Goal: Navigation & Orientation: Find specific page/section

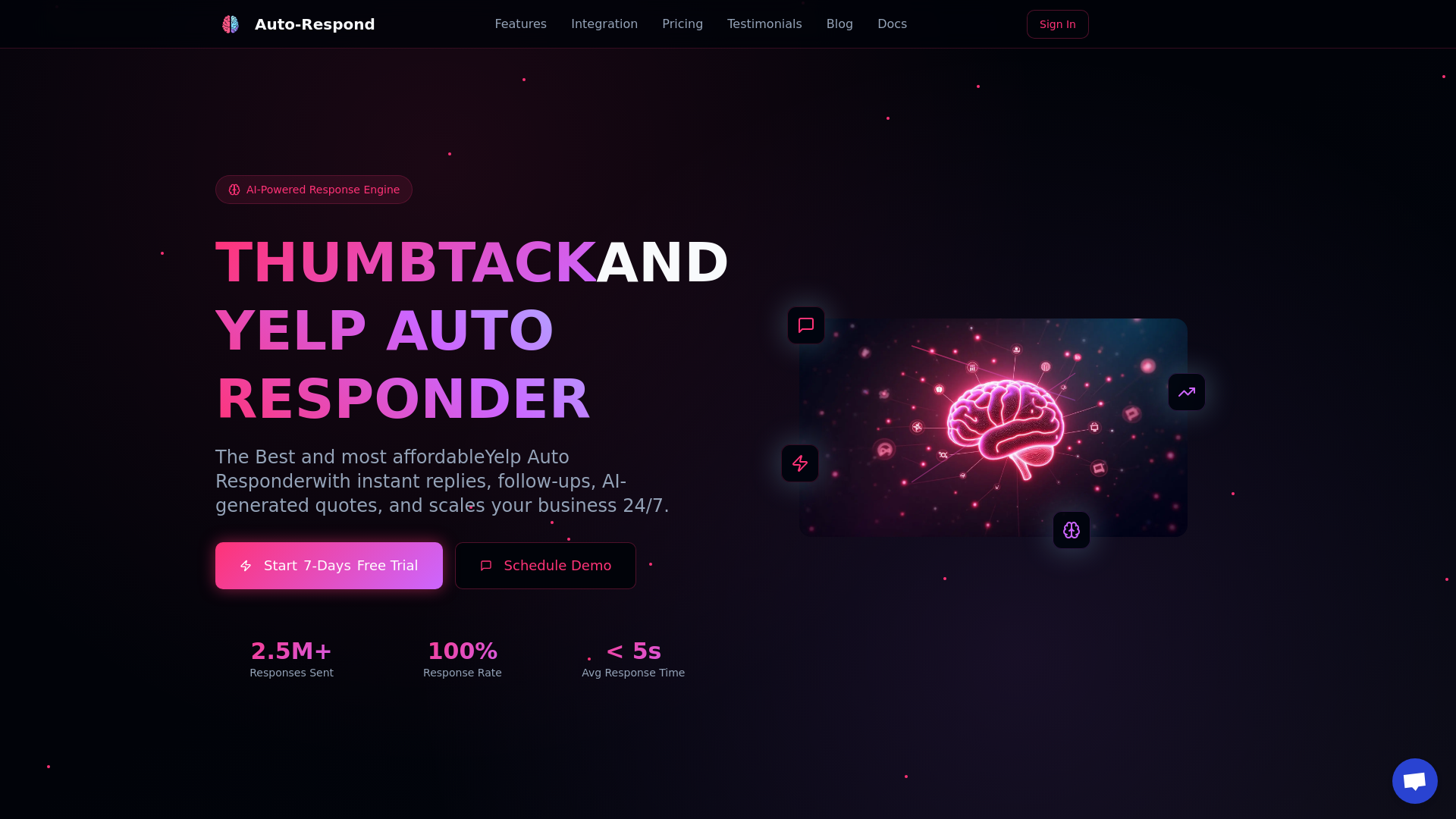
click at [827, 25] on link "Blog" at bounding box center [839, 24] width 26 height 18
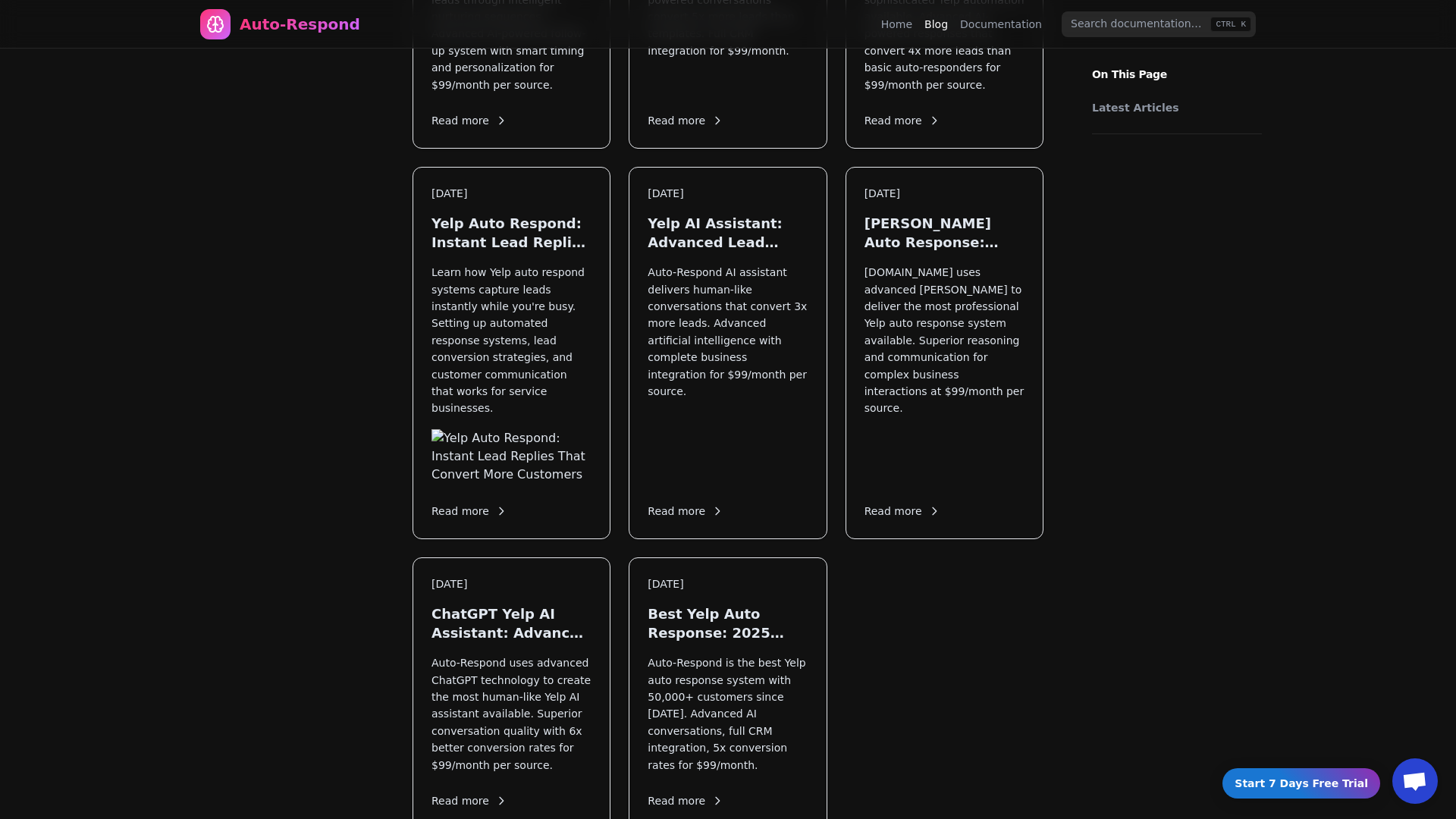
scroll to position [1714, 0]
